Goal: Navigation & Orientation: Find specific page/section

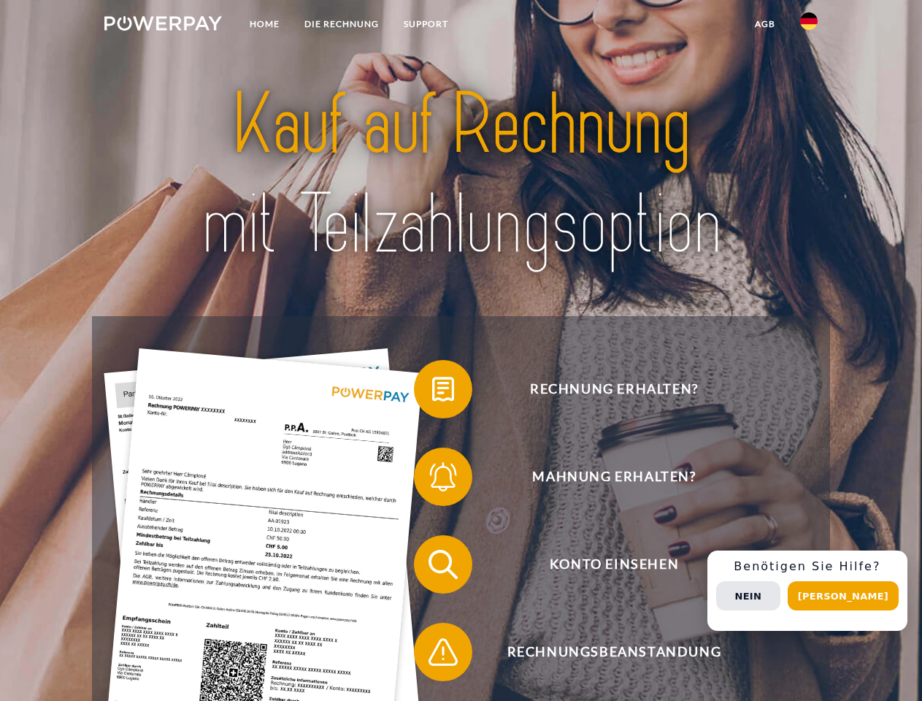
click at [163, 26] on img at bounding box center [162, 23] width 117 height 15
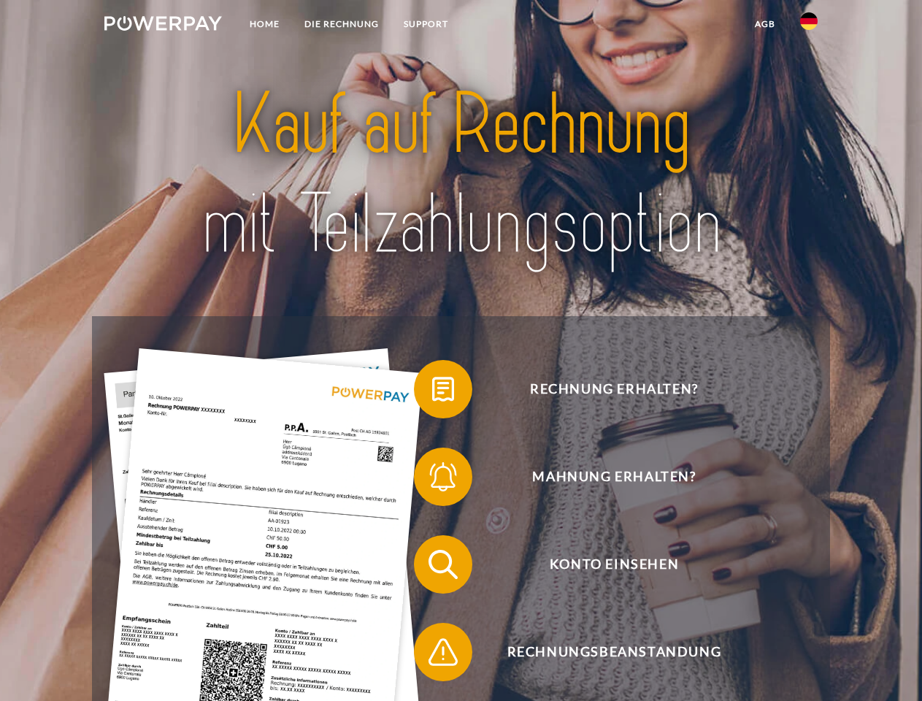
click at [809, 26] on img at bounding box center [809, 21] width 18 height 18
click at [764, 24] on link "agb" at bounding box center [764, 24] width 45 height 26
click at [432, 392] on span at bounding box center [421, 388] width 73 height 73
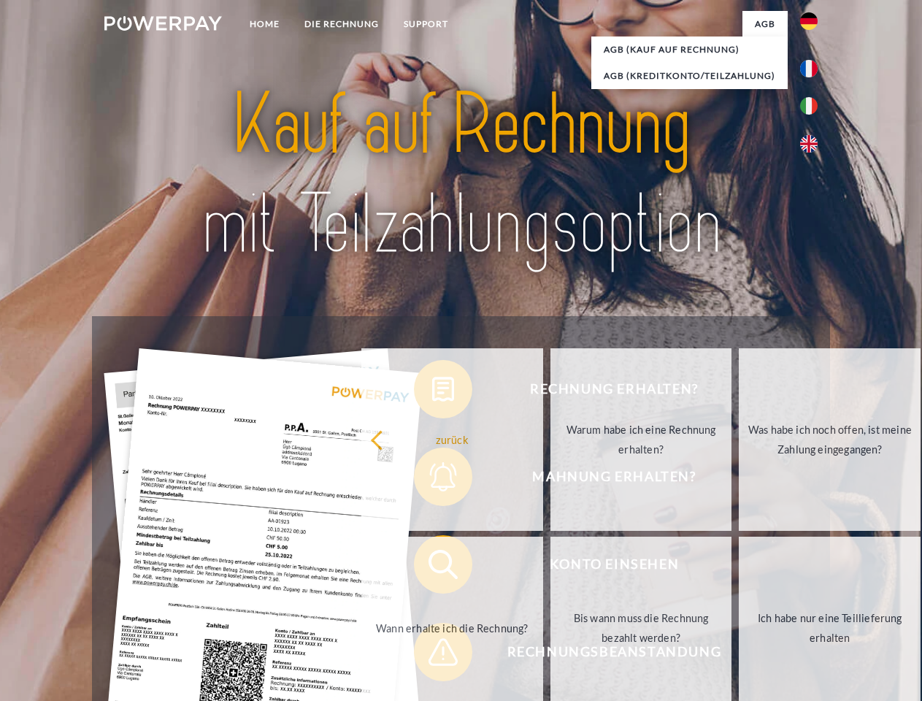
click at [432, 479] on link "zurück" at bounding box center [452, 439] width 182 height 182
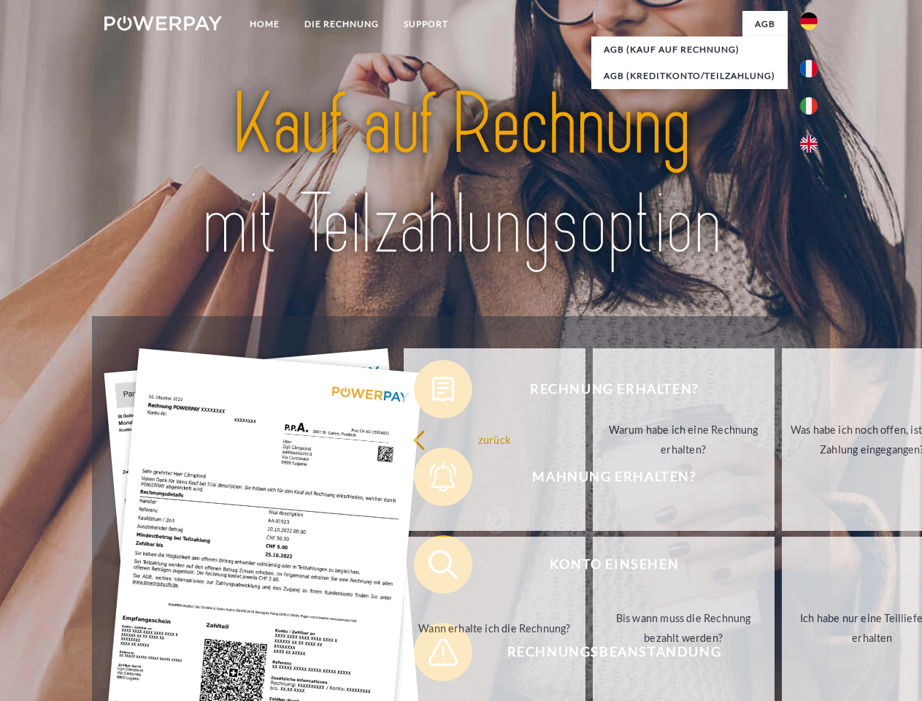
click at [432, 567] on span at bounding box center [421, 564] width 73 height 73
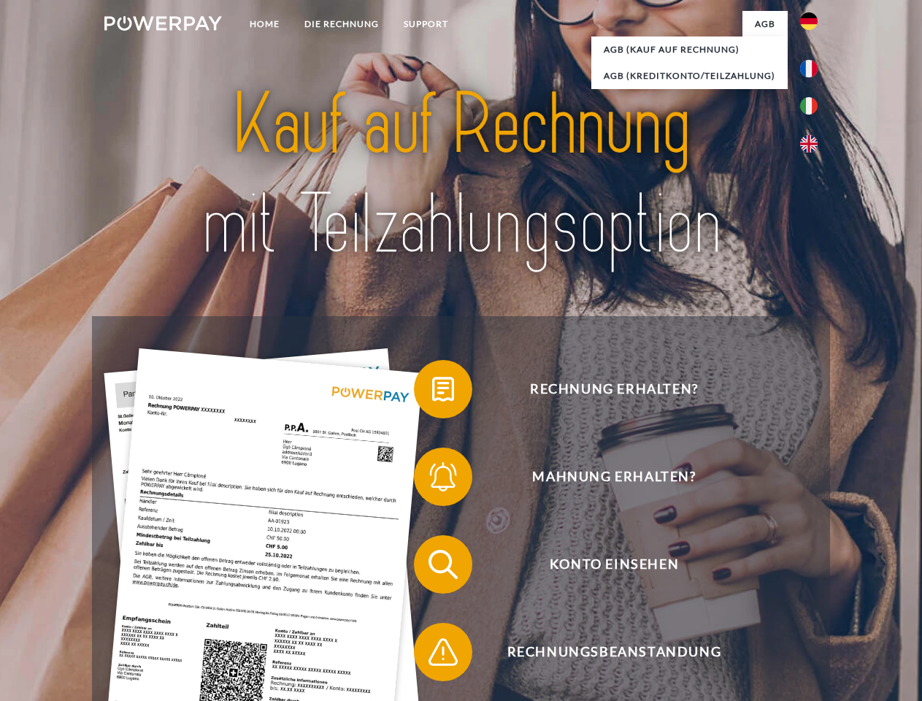
click at [432, 655] on span at bounding box center [421, 651] width 73 height 73
click at [812, 590] on div "Rechnung erhalten? Mahnung erhalten? Konto einsehen" at bounding box center [460, 608] width 737 height 584
click at [777, 593] on span "Konto einsehen" at bounding box center [614, 564] width 358 height 58
click at [848, 596] on header "Home DIE RECHNUNG SUPPORT" at bounding box center [461, 504] width 922 height 1008
